Goal: Information Seeking & Learning: Learn about a topic

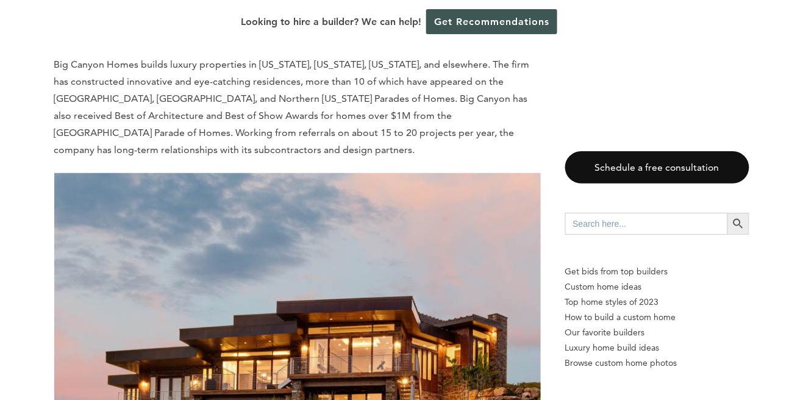
scroll to position [3908, 0]
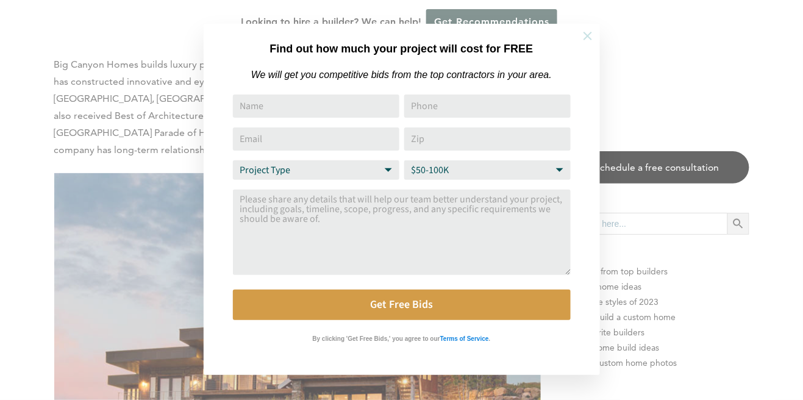
click at [590, 36] on icon at bounding box center [587, 35] width 13 height 13
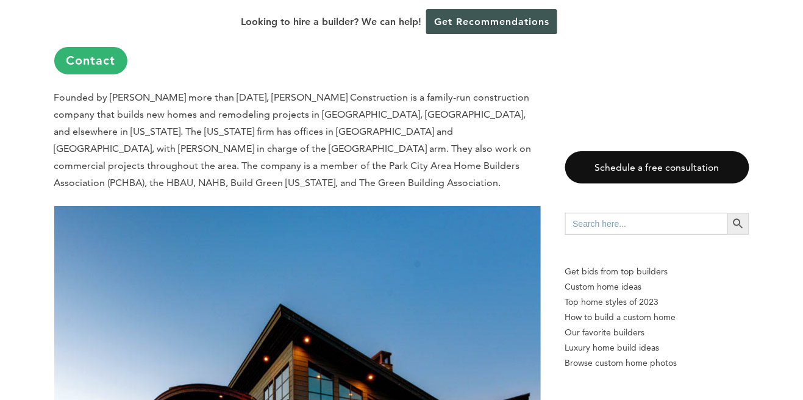
scroll to position [6057, 0]
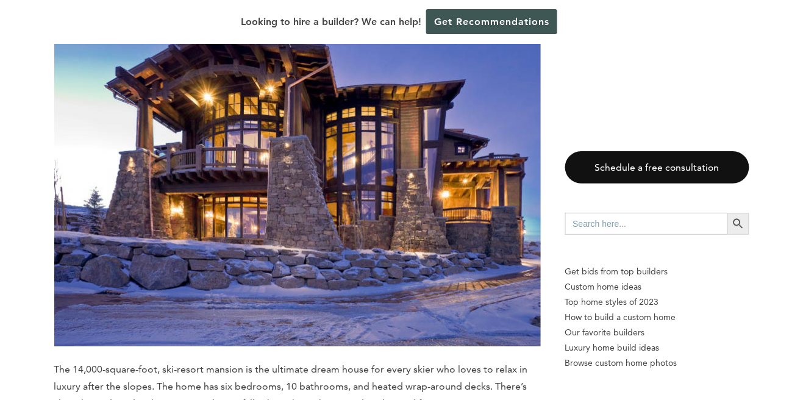
scroll to position [8417, 0]
